Goal: Task Accomplishment & Management: Use online tool/utility

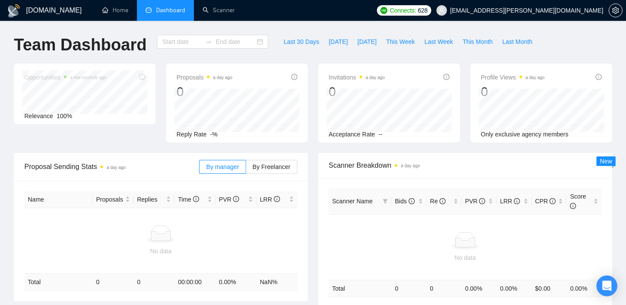
type input "[DATE]"
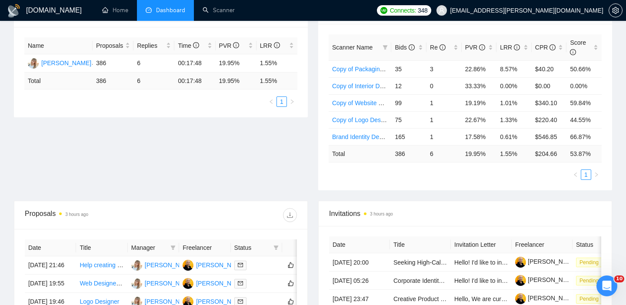
scroll to position [141, 0]
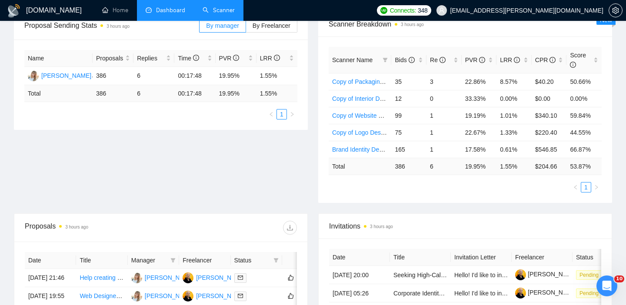
click at [220, 9] on link "Scanner" at bounding box center [219, 10] width 32 height 7
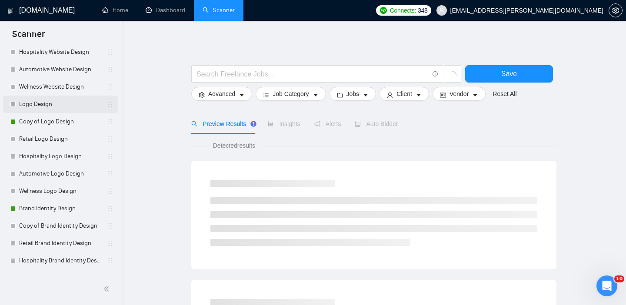
scroll to position [99, 0]
click at [35, 210] on link "Brand Identity Design" at bounding box center [60, 207] width 83 height 17
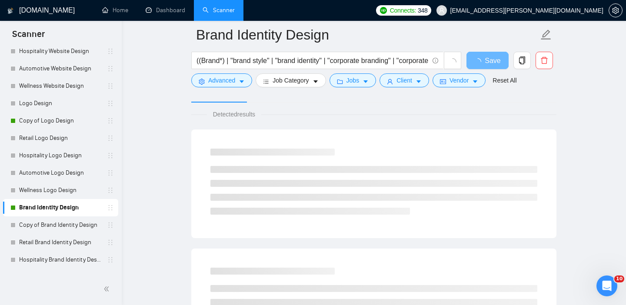
scroll to position [46, 0]
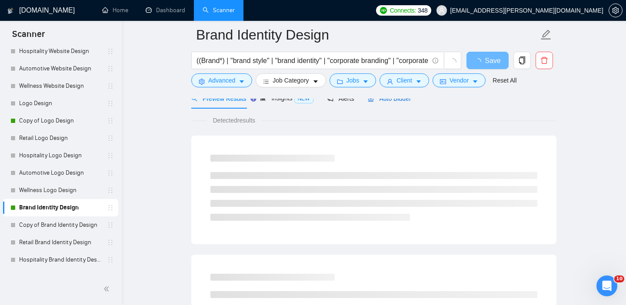
click at [382, 101] on span "Auto Bidder" at bounding box center [389, 98] width 43 height 7
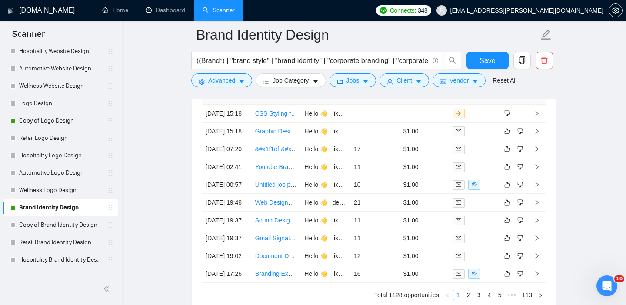
scroll to position [2255, 0]
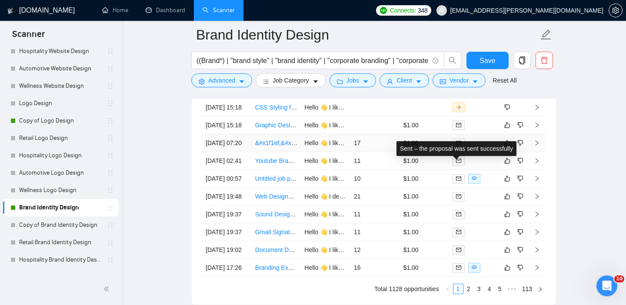
click at [463, 148] on span at bounding box center [459, 144] width 12 height 10
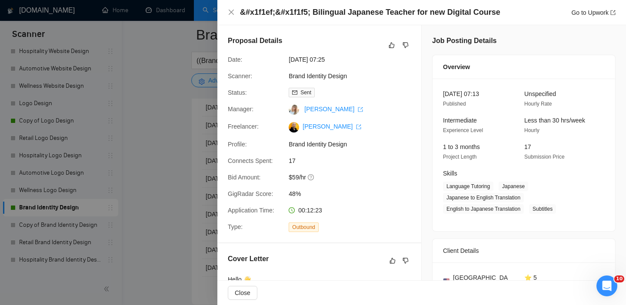
click at [155, 106] on div at bounding box center [313, 152] width 626 height 305
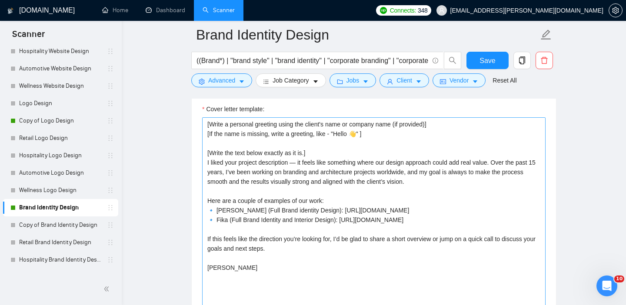
scroll to position [1027, 0]
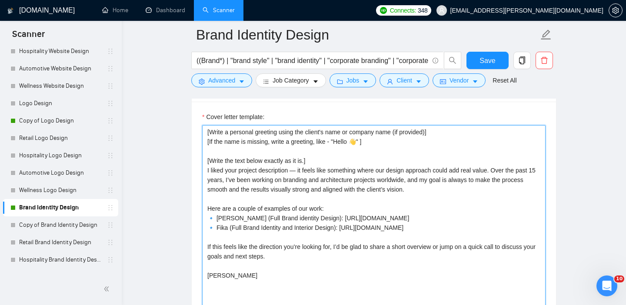
drag, startPoint x: 229, startPoint y: 176, endPoint x: 213, endPoint y: 184, distance: 17.3
click at [229, 176] on textarea "[Write a personal greeting using the client's name or company name (if provided…" at bounding box center [373, 223] width 343 height 196
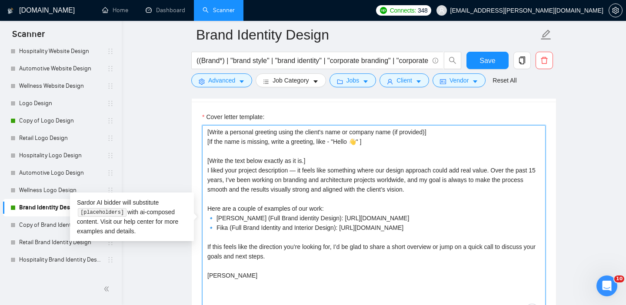
click at [216, 179] on textarea "[Write a personal greeting using the client's name or company name (if provided…" at bounding box center [373, 223] width 343 height 196
click at [222, 179] on textarea "[Write a personal greeting using the client's name or company name (if provided…" at bounding box center [373, 223] width 343 height 196
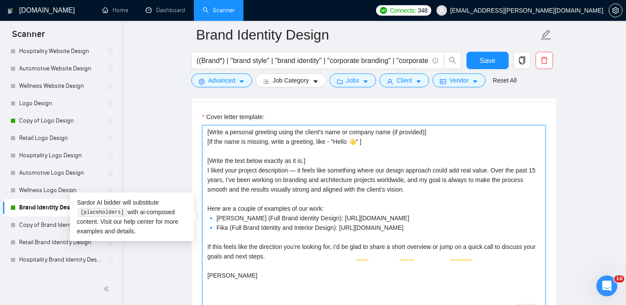
click at [222, 179] on textarea "[Write a personal greeting using the client's name or company name (if provided…" at bounding box center [373, 223] width 343 height 196
click at [241, 179] on textarea "[Write a personal greeting using the client's name or company name (if provided…" at bounding box center [373, 223] width 343 height 196
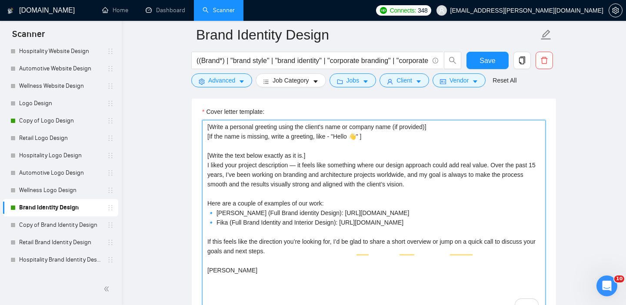
scroll to position [1042, 0]
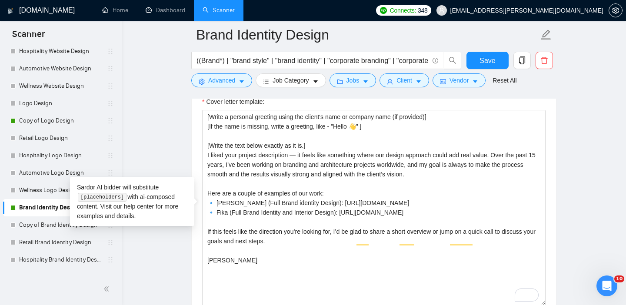
click at [164, 97] on main "Brand Identity Design ((Brand*) | "brand style" | "brand identity" | "corporate…" at bounding box center [374, 254] width 476 height 2525
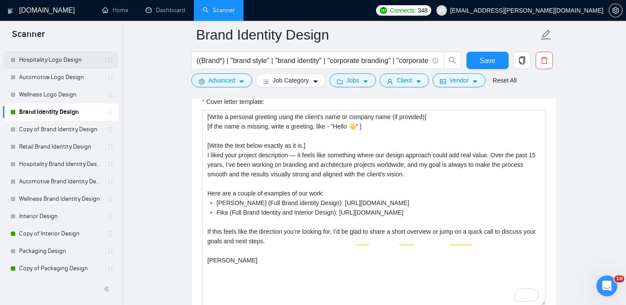
scroll to position [198, 0]
